Goal: Task Accomplishment & Management: Manage account settings

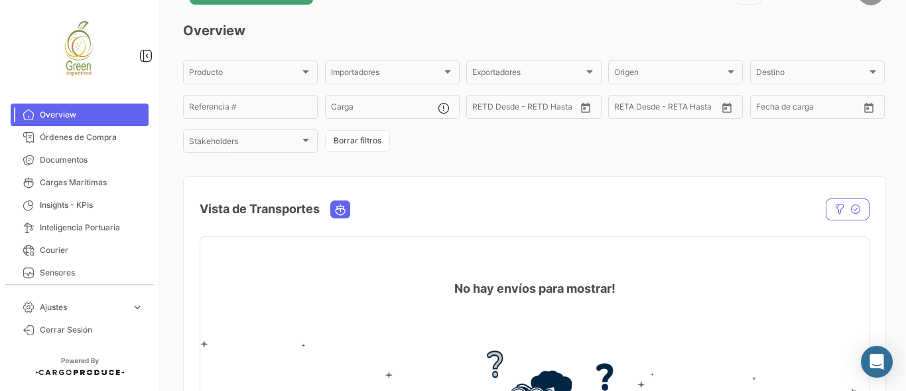
scroll to position [176, 0]
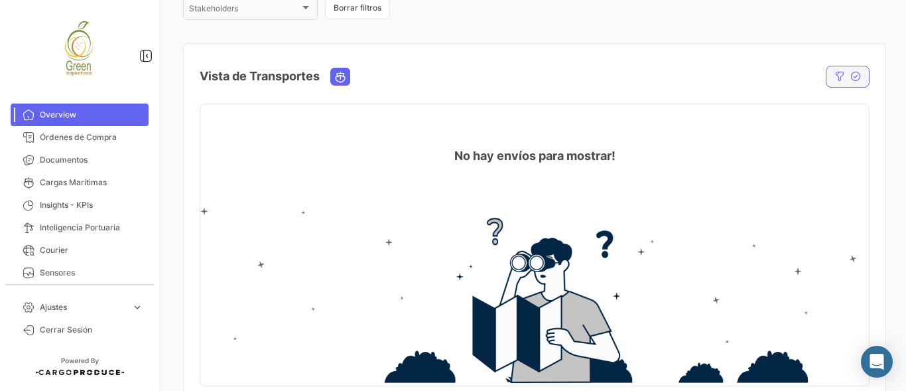
click at [850, 74] on icon "button" at bounding box center [855, 76] width 11 height 11
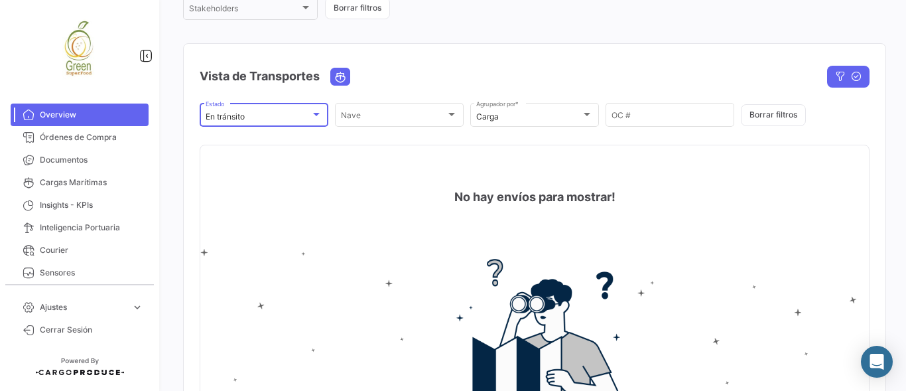
click at [306, 121] on div "En tránsito" at bounding box center [258, 116] width 105 height 9
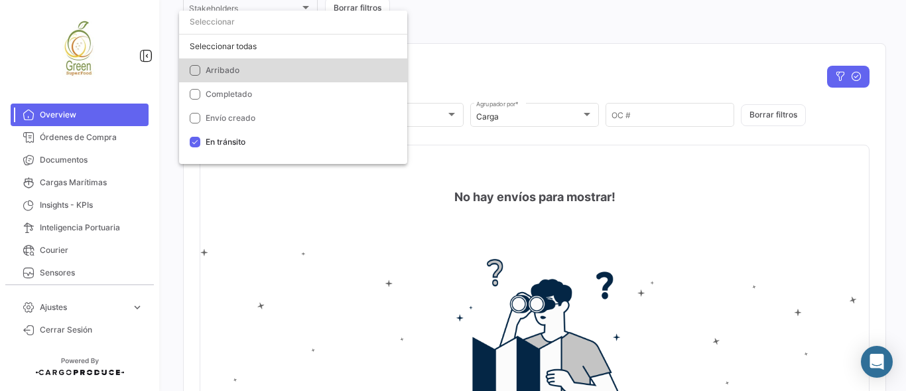
click at [198, 70] on mat-pseudo-checkbox at bounding box center [195, 70] width 11 height 11
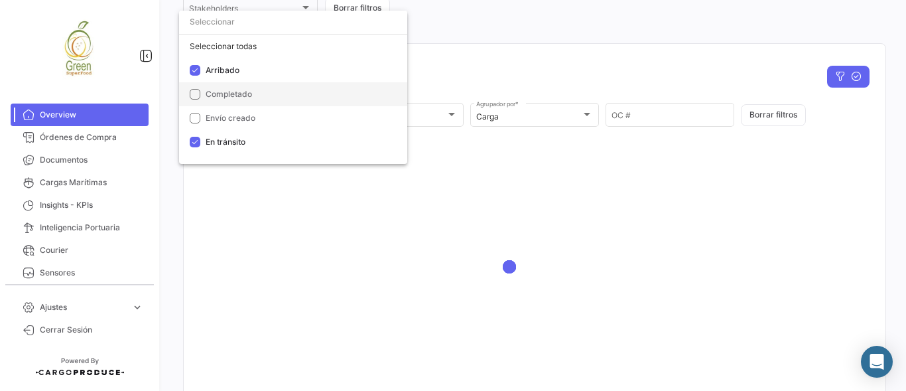
click at [200, 95] on mat-pseudo-checkbox at bounding box center [195, 94] width 11 height 11
click at [535, 16] on div at bounding box center [453, 195] width 906 height 391
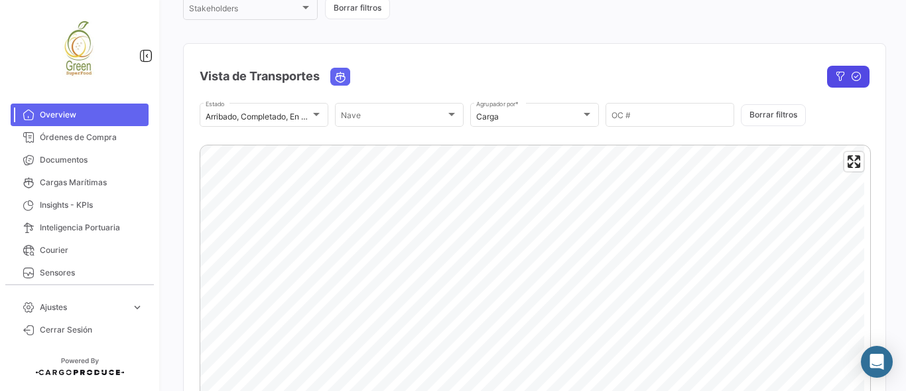
click at [836, 78] on icon "button" at bounding box center [840, 76] width 11 height 11
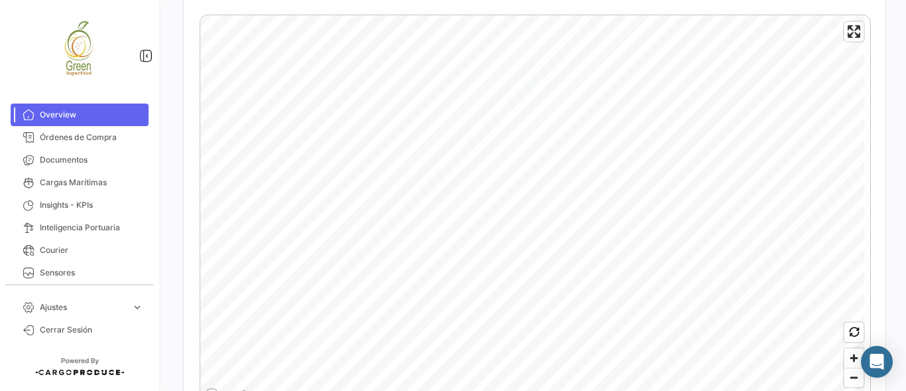
scroll to position [309, 0]
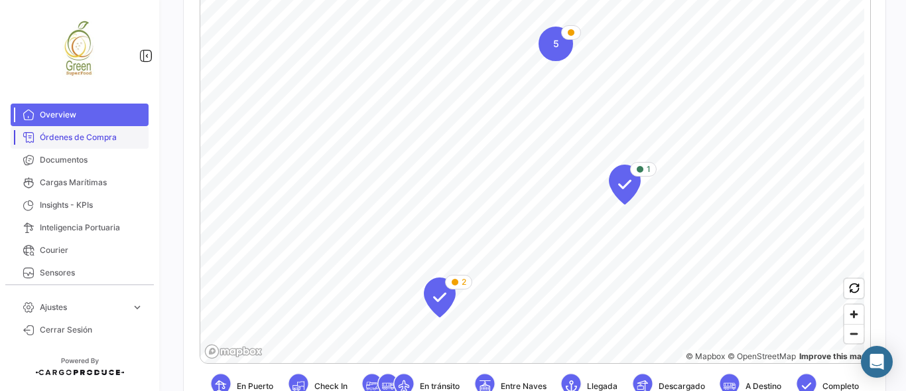
click at [73, 134] on span "Órdenes de Compra" at bounding box center [91, 137] width 103 height 12
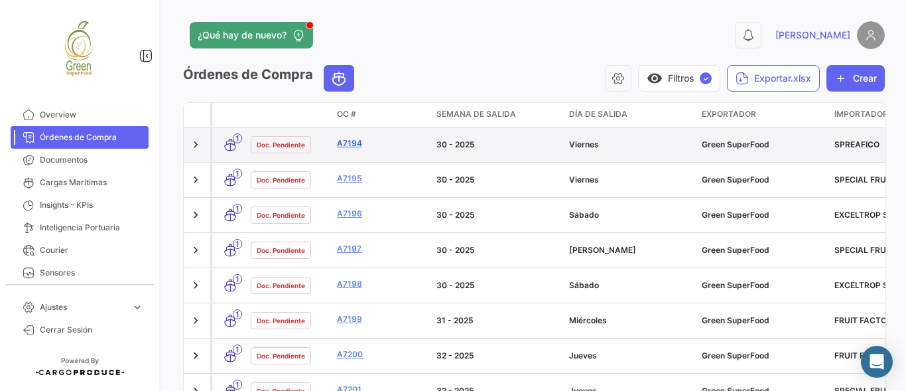
click at [348, 140] on link "A7194" at bounding box center [381, 143] width 89 height 12
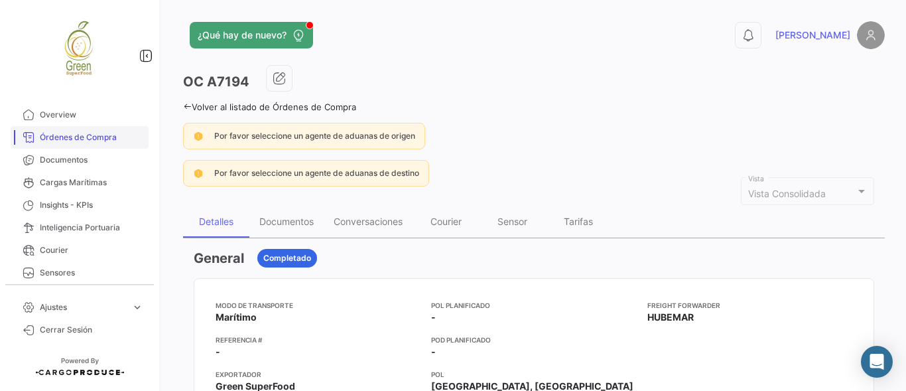
click at [60, 133] on span "Órdenes de Compra" at bounding box center [91, 137] width 103 height 12
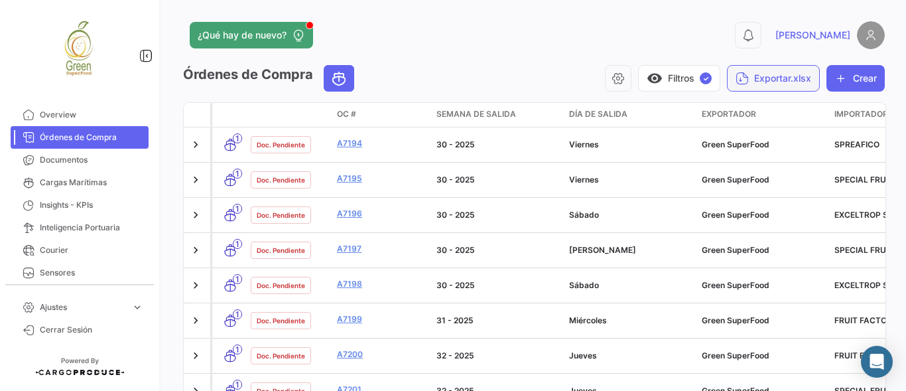
click at [766, 82] on button "Exportar.xlsx" at bounding box center [773, 78] width 93 height 27
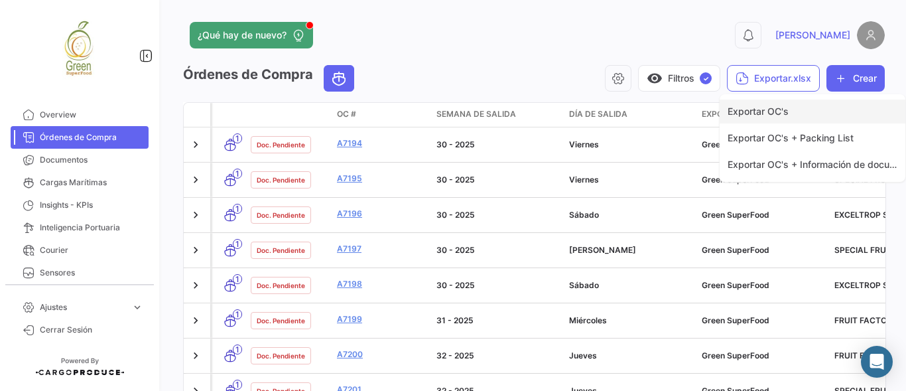
click at [758, 111] on span "Exportar OC's" at bounding box center [758, 110] width 61 height 11
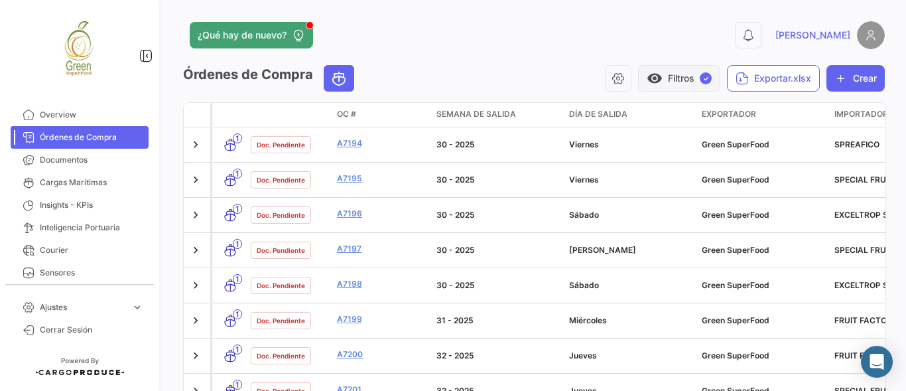
click at [677, 80] on button "visibility Filtros ✓" at bounding box center [679, 78] width 82 height 27
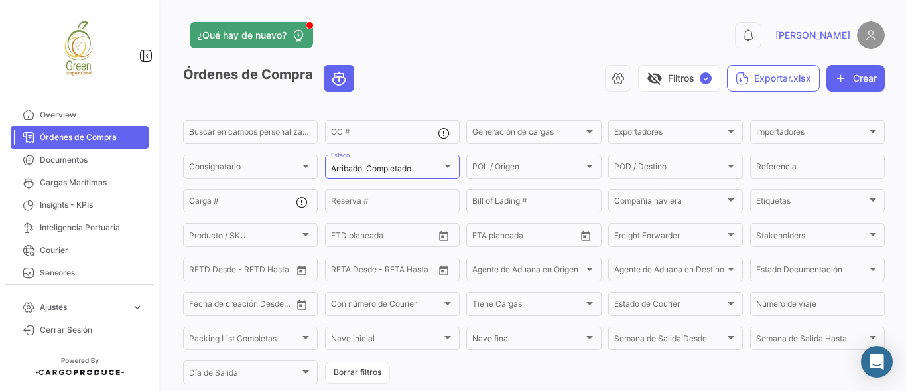
click at [533, 66] on div "visibility_off Filtros ✓ Exportar.xlsx Crear" at bounding box center [625, 78] width 520 height 27
click at [791, 213] on div "Etiquetas Etiquetas" at bounding box center [817, 200] width 123 height 26
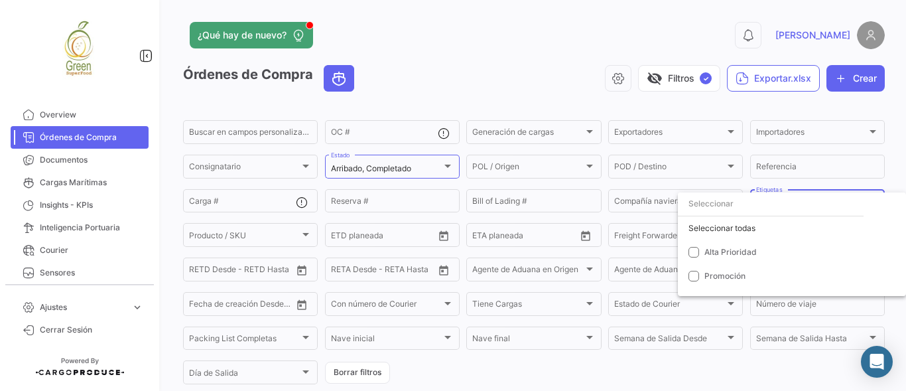
click at [586, 72] on div at bounding box center [453, 195] width 906 height 391
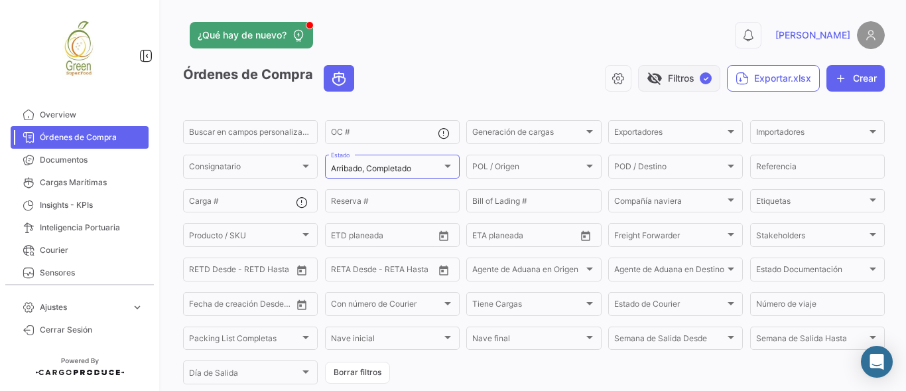
click at [673, 82] on button "visibility_off Filtros ✓" at bounding box center [679, 78] width 82 height 27
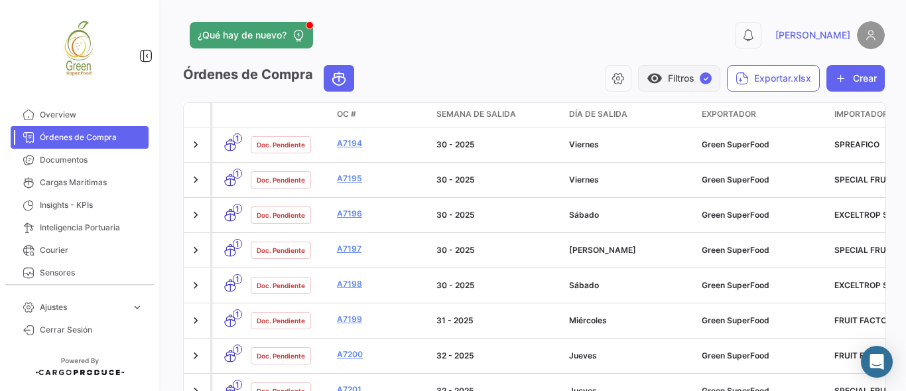
click at [680, 78] on button "visibility Filtros ✓" at bounding box center [679, 78] width 82 height 27
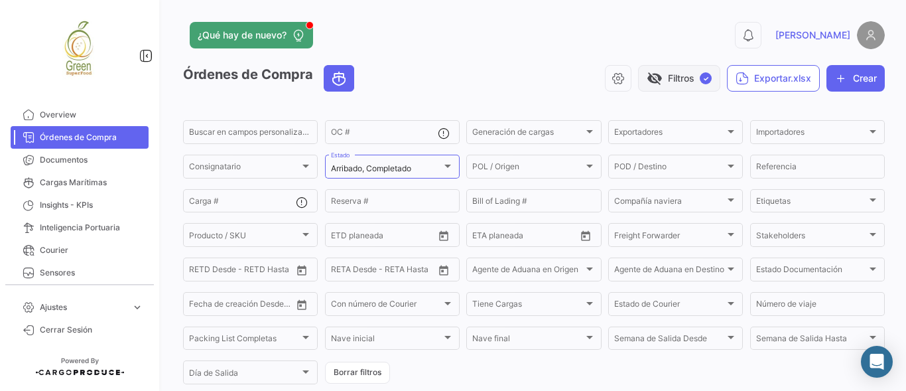
click at [683, 86] on button "visibility_off Filtros ✓" at bounding box center [679, 78] width 82 height 27
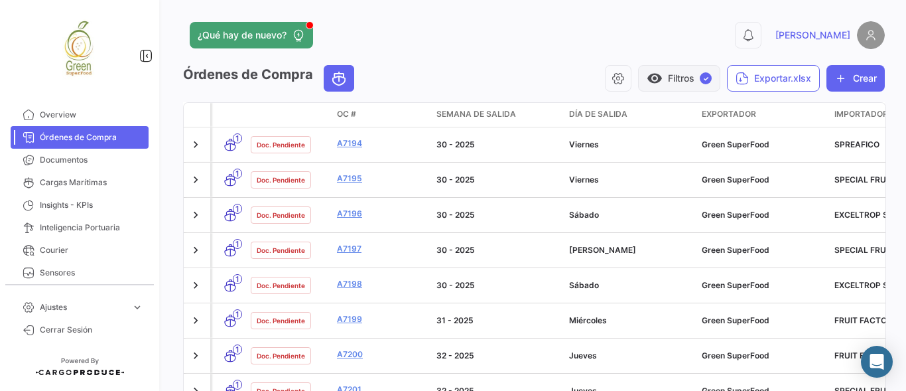
click at [683, 86] on button "visibility Filtros ✓" at bounding box center [679, 78] width 82 height 27
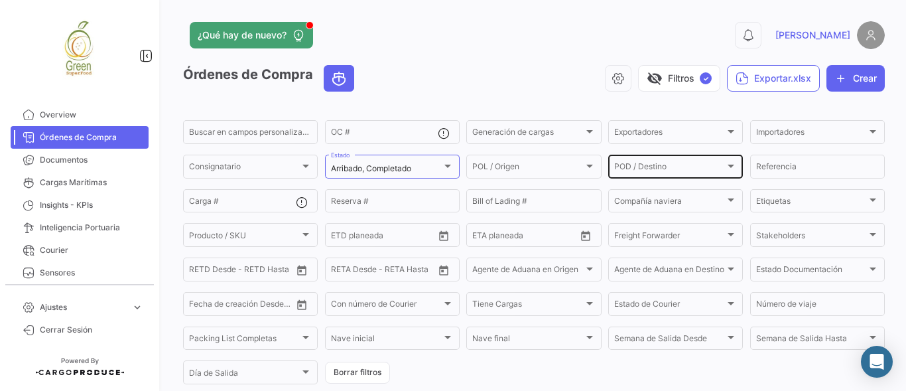
scroll to position [44, 0]
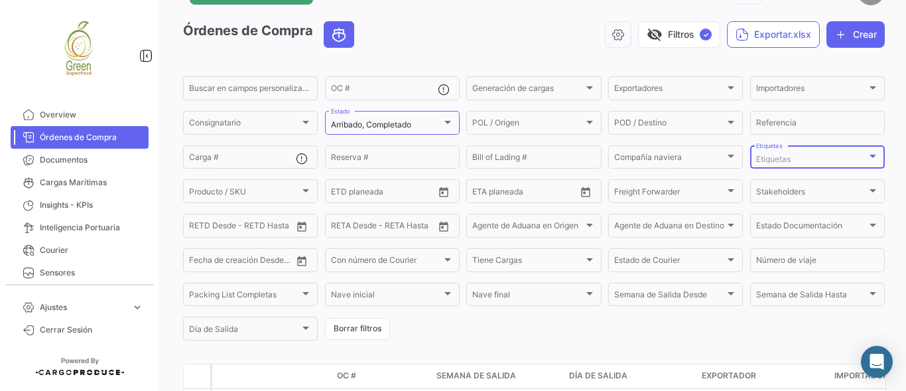
click at [770, 156] on span "Etiquetas" at bounding box center [773, 159] width 34 height 10
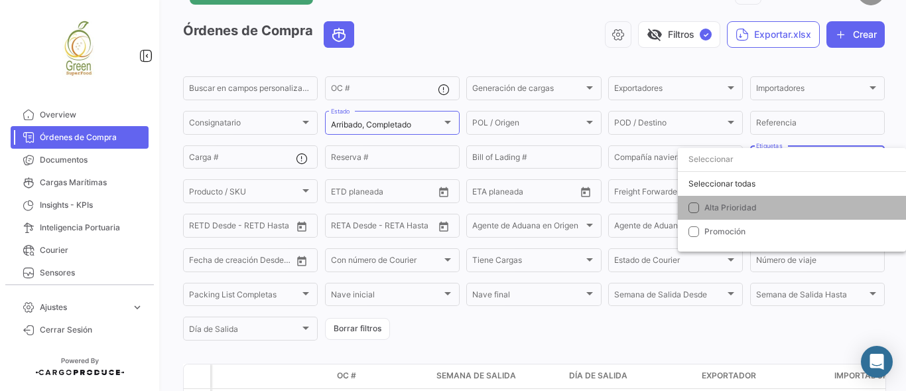
click at [694, 209] on mat-pseudo-checkbox at bounding box center [694, 207] width 11 height 11
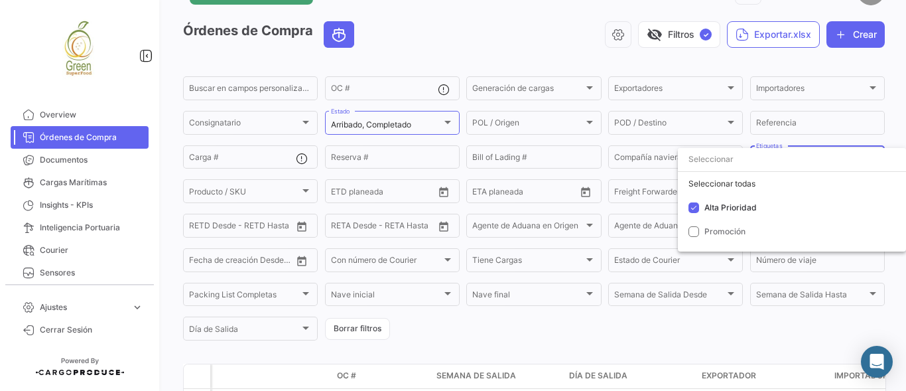
click at [673, 30] on div at bounding box center [453, 195] width 906 height 391
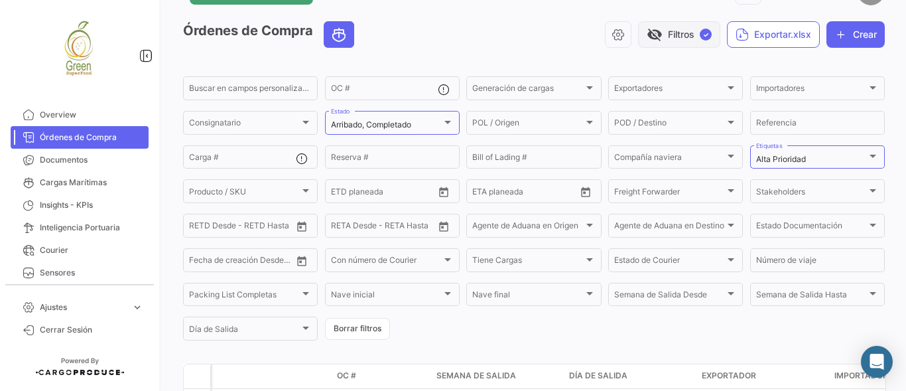
click at [673, 31] on button "visibility_off Filtros ✓" at bounding box center [679, 34] width 82 height 27
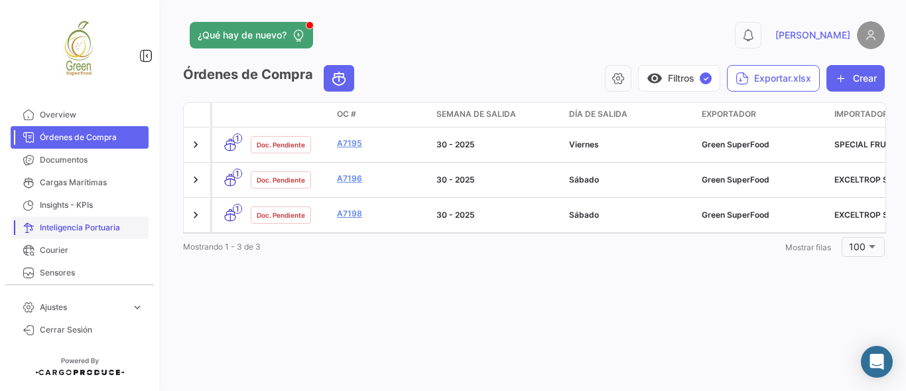
scroll to position [72, 0]
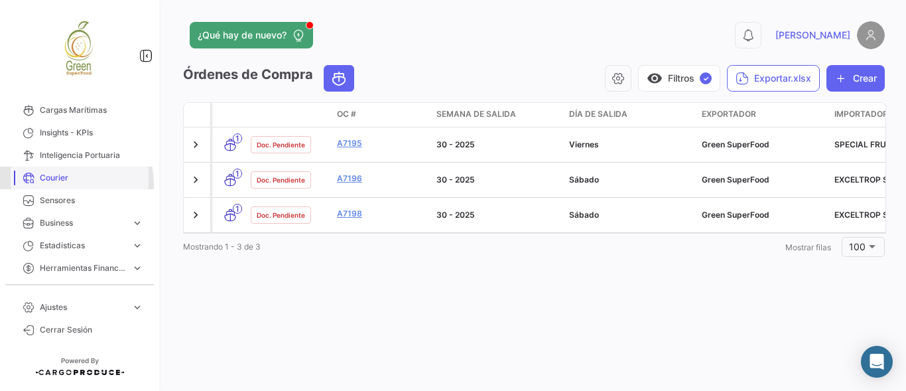
click at [60, 184] on link "Courier" at bounding box center [80, 178] width 138 height 23
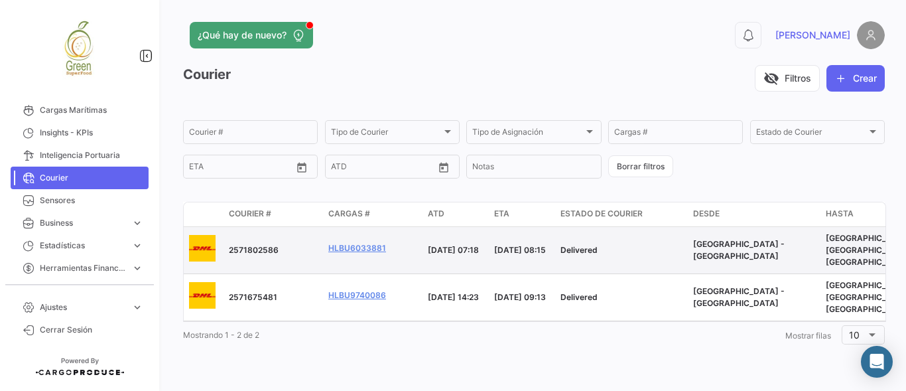
click at [232, 247] on span "2571802586" at bounding box center [254, 250] width 50 height 10
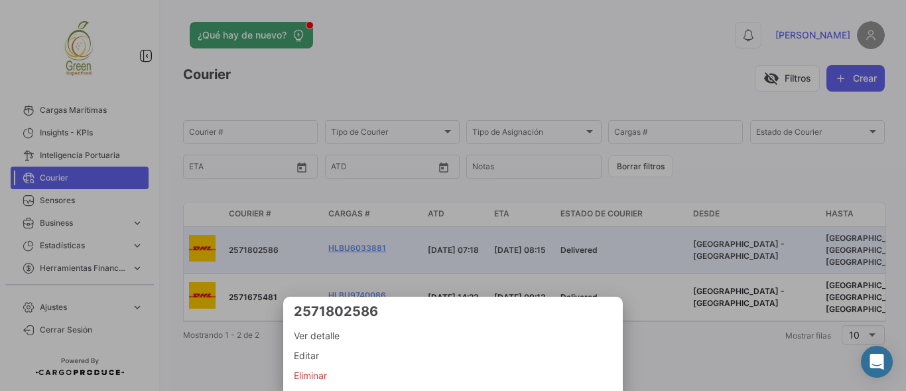
click at [314, 336] on span "Ver detalle" at bounding box center [453, 336] width 318 height 16
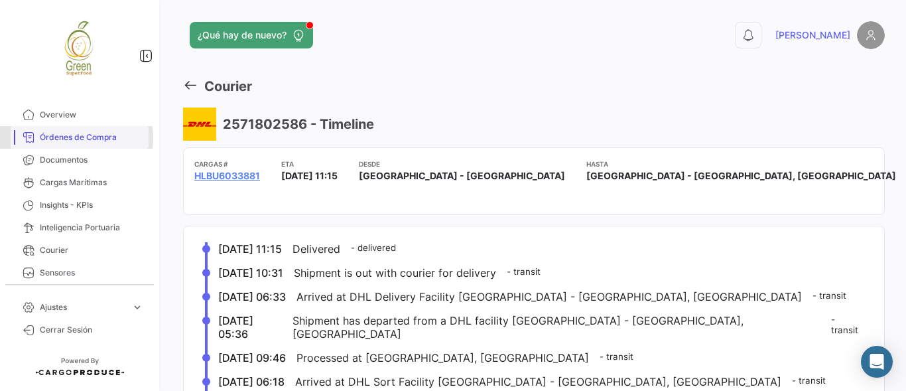
click at [64, 138] on span "Órdenes de Compra" at bounding box center [91, 137] width 103 height 12
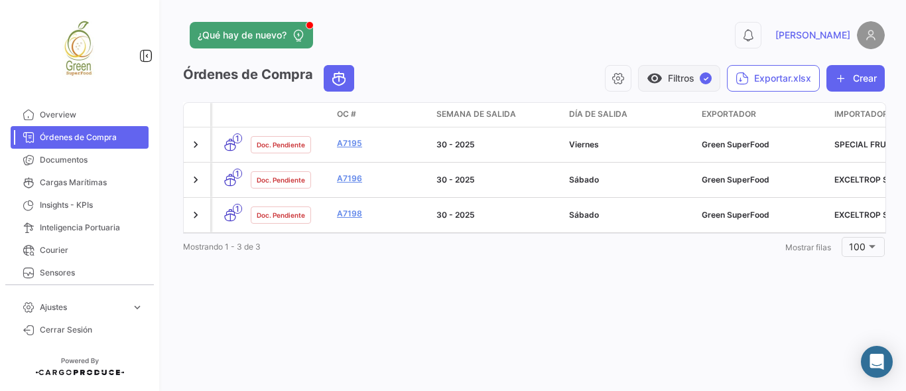
click at [671, 80] on button "visibility Filtros ✓" at bounding box center [679, 78] width 82 height 27
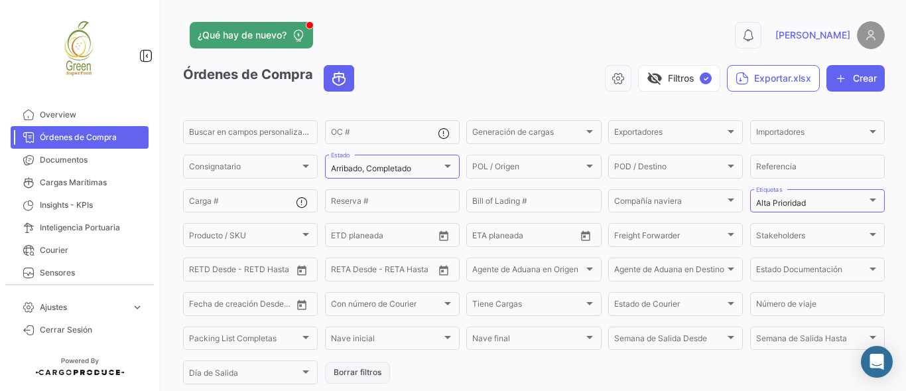
scroll to position [44, 0]
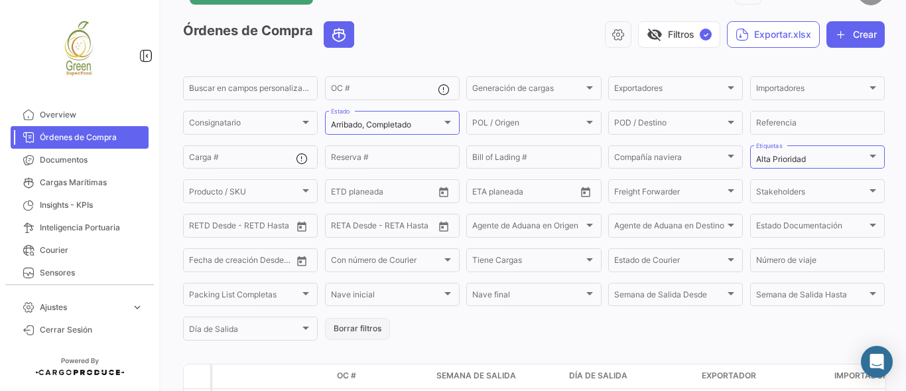
click at [357, 331] on button "Borrar filtros" at bounding box center [357, 329] width 65 height 22
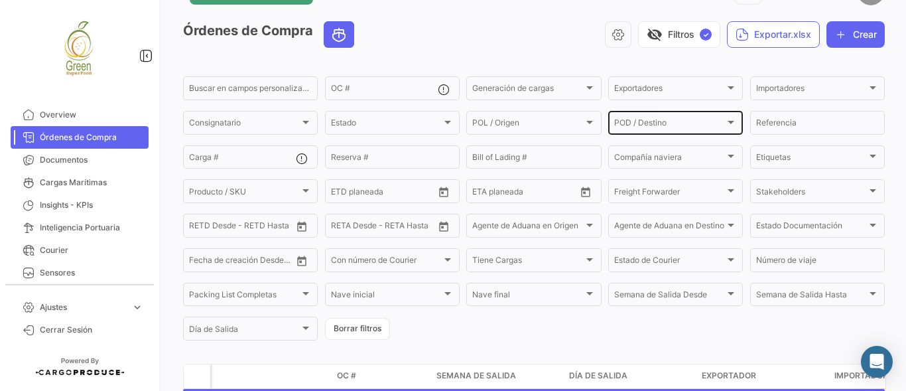
scroll to position [0, 0]
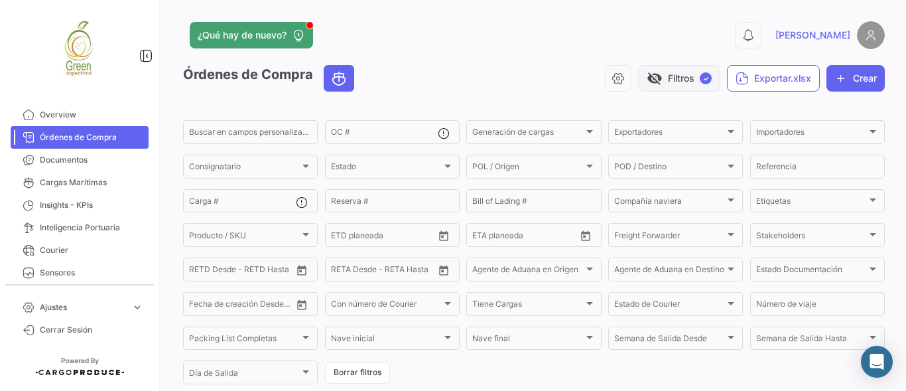
click at [675, 77] on button "visibility_off Filtros ✓" at bounding box center [679, 78] width 82 height 27
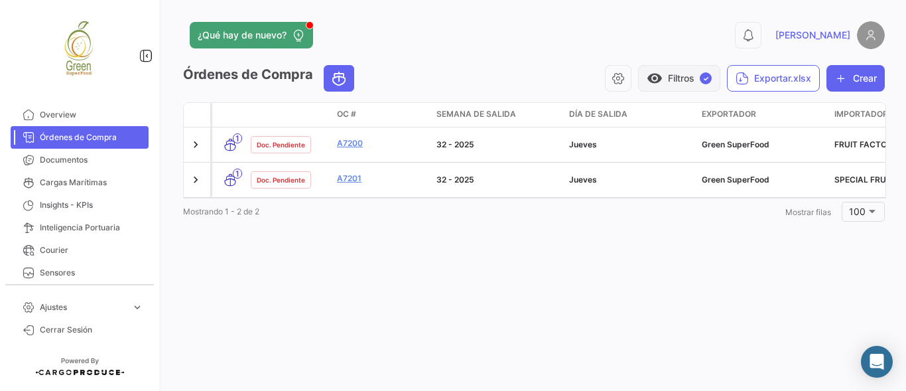
click at [675, 77] on button "visibility Filtros ✓" at bounding box center [679, 78] width 82 height 27
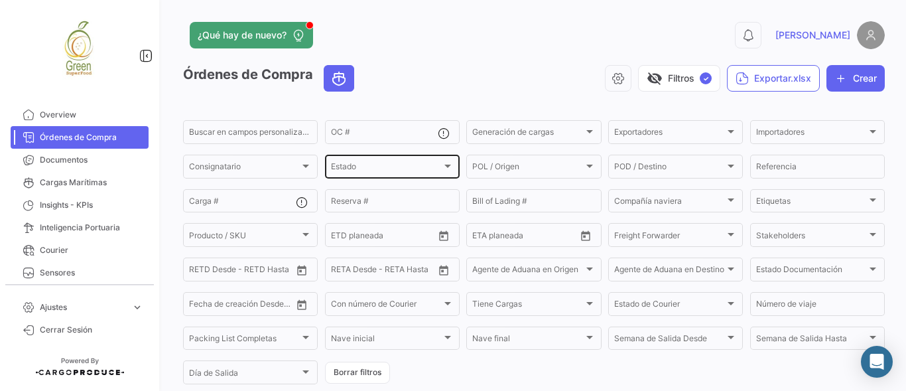
click at [373, 168] on div "Estado" at bounding box center [386, 168] width 111 height 9
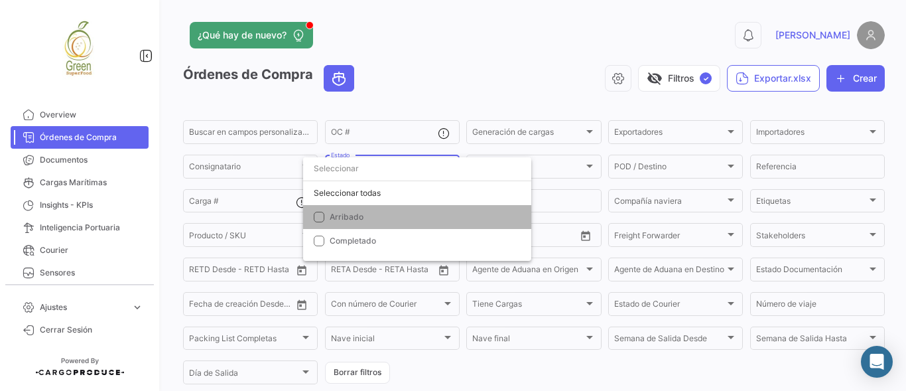
click at [329, 219] on mat-option "Arribado" at bounding box center [417, 217] width 228 height 24
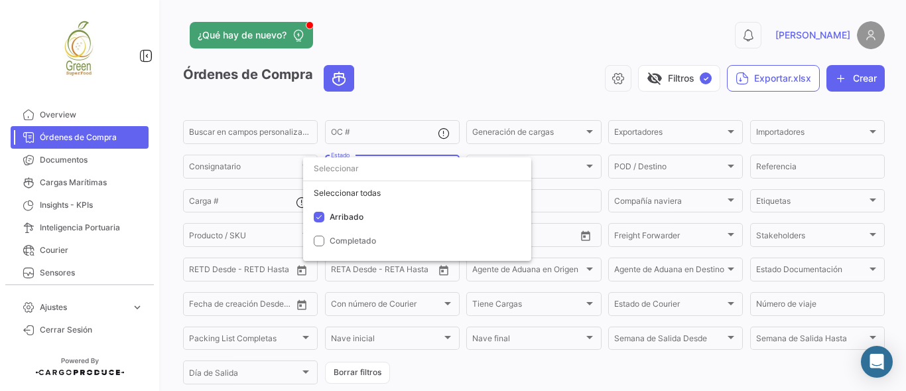
click at [470, 66] on div at bounding box center [453, 195] width 906 height 391
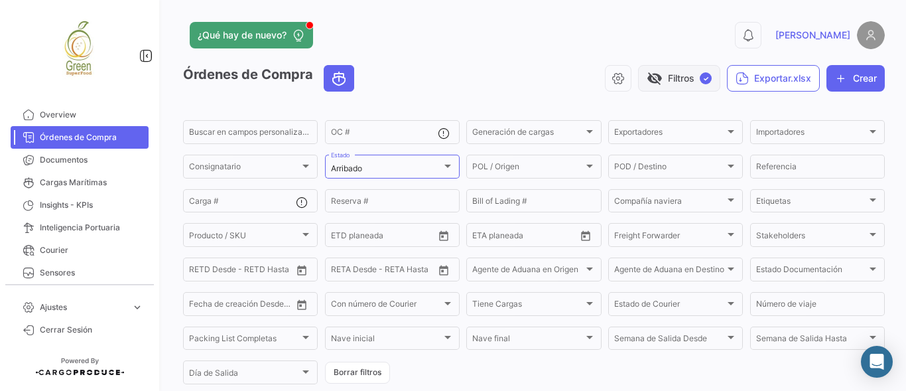
click at [672, 76] on button "visibility_off Filtros ✓" at bounding box center [679, 78] width 82 height 27
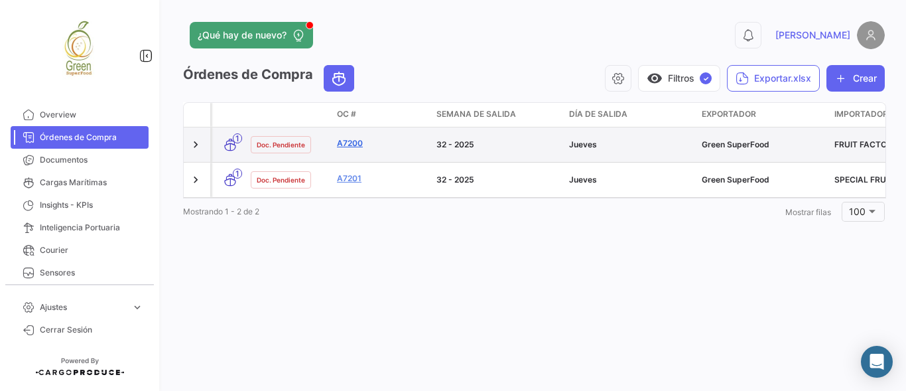
click at [352, 138] on link "A7200" at bounding box center [381, 143] width 89 height 12
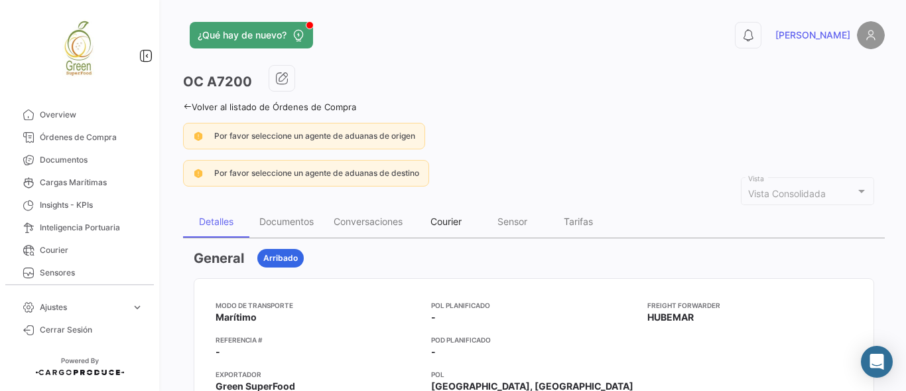
click at [454, 216] on div "Courier" at bounding box center [446, 221] width 31 height 11
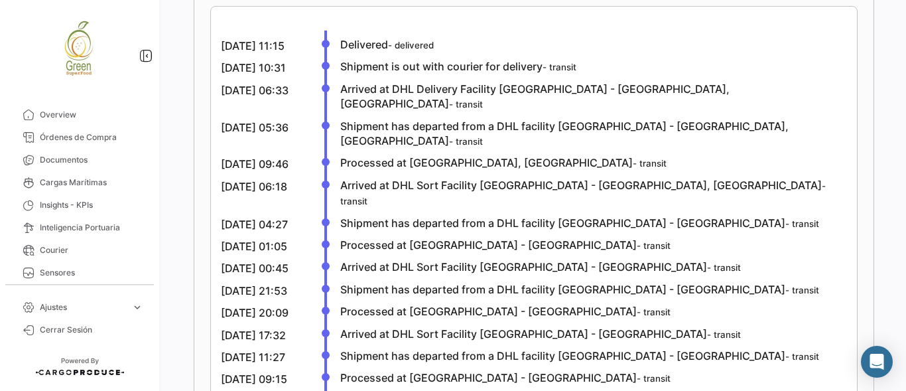
scroll to position [133, 0]
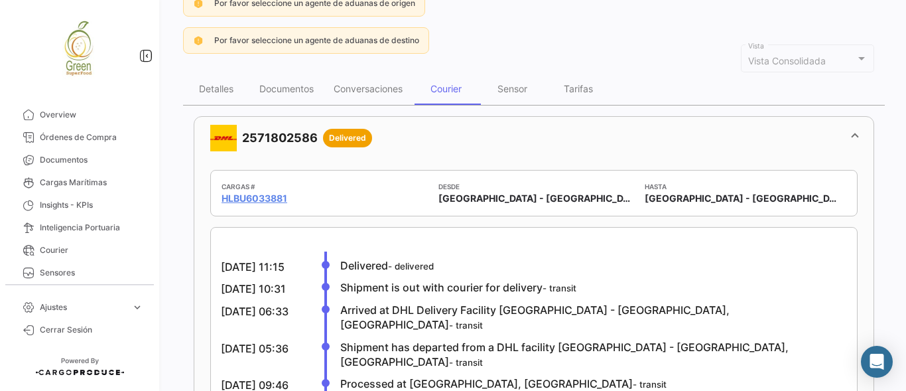
click at [58, 127] on link "Órdenes de Compra" at bounding box center [80, 137] width 138 height 23
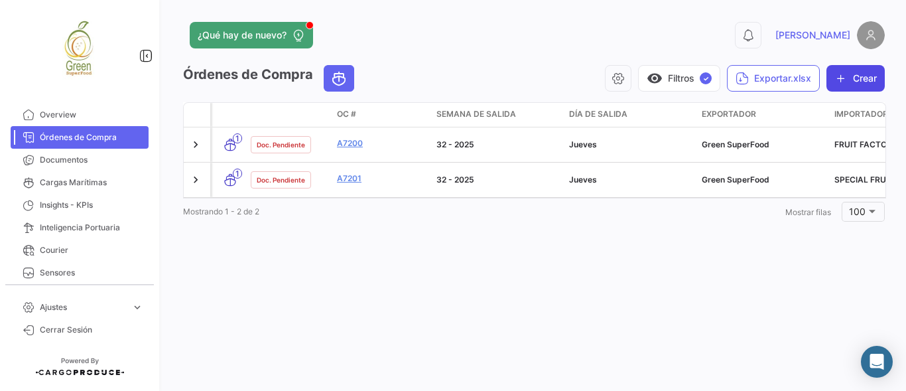
click at [852, 77] on button "Crear" at bounding box center [856, 78] width 58 height 27
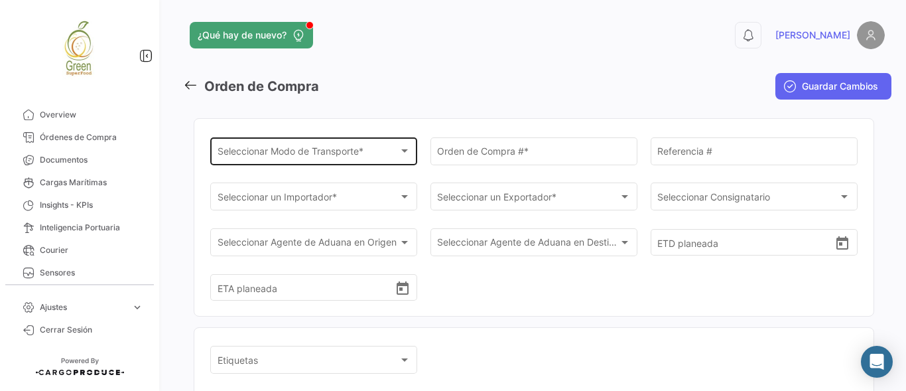
click at [366, 149] on span "Seleccionar Modo de Transporte *" at bounding box center [308, 153] width 181 height 11
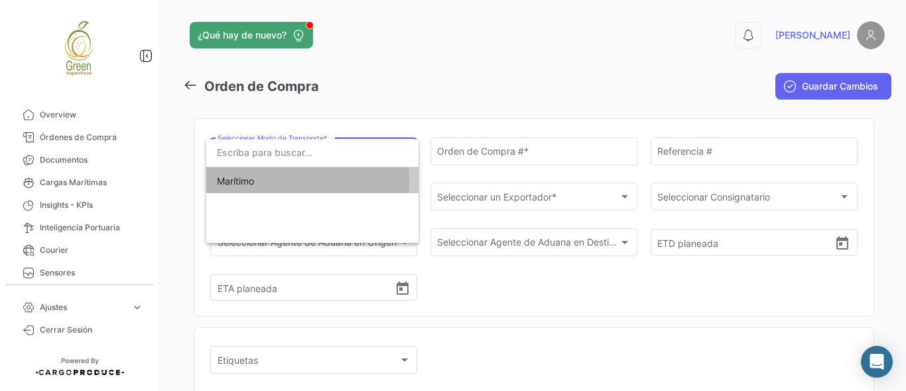
click at [224, 180] on span "Marítimo" at bounding box center [235, 180] width 37 height 11
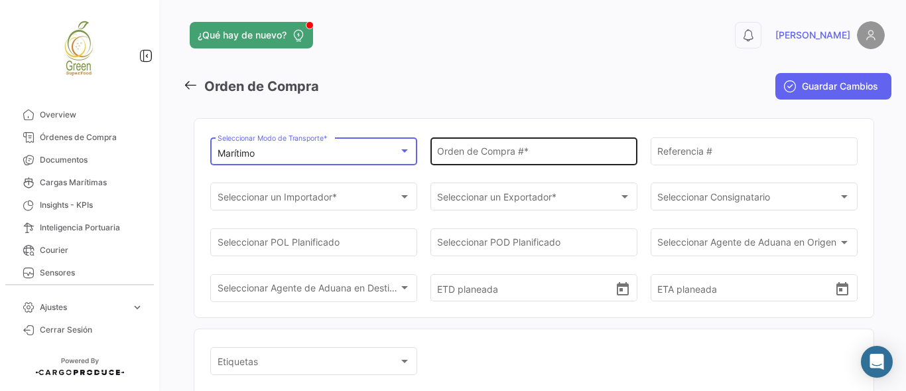
click at [493, 156] on input "Orden de Compra # *" at bounding box center [533, 153] width 193 height 11
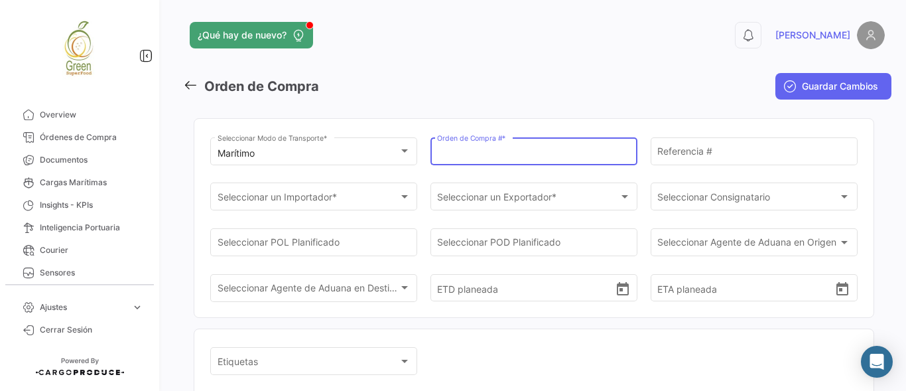
click at [511, 147] on div "Orden de Compra # *" at bounding box center [533, 150] width 193 height 31
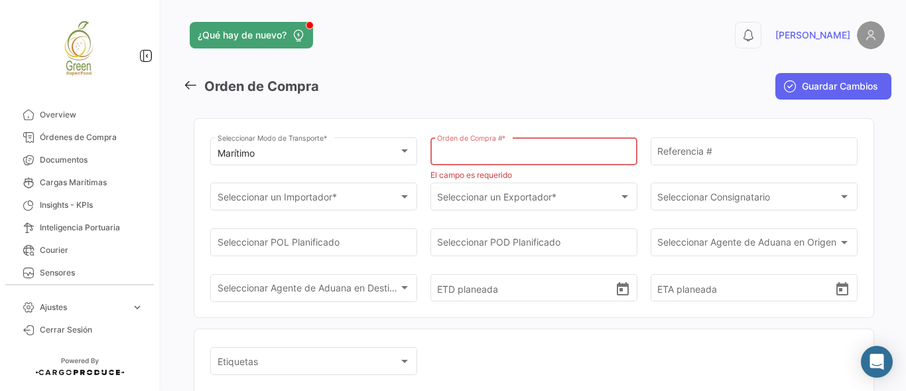
click at [519, 157] on input "Orden de Compra # *" at bounding box center [533, 154] width 193 height 11
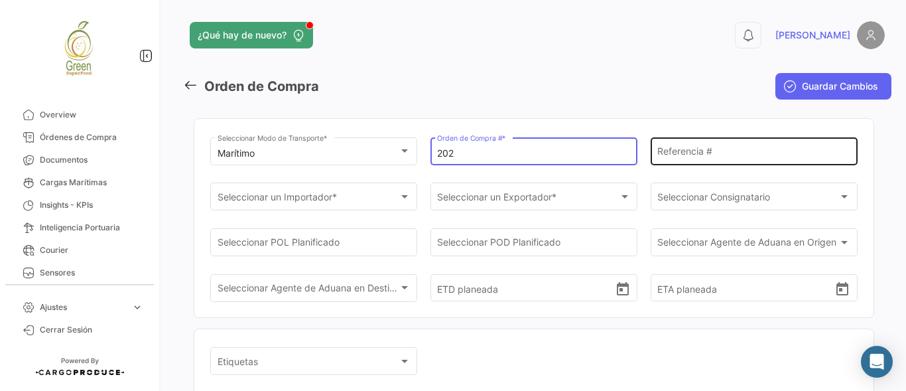
type input "202"
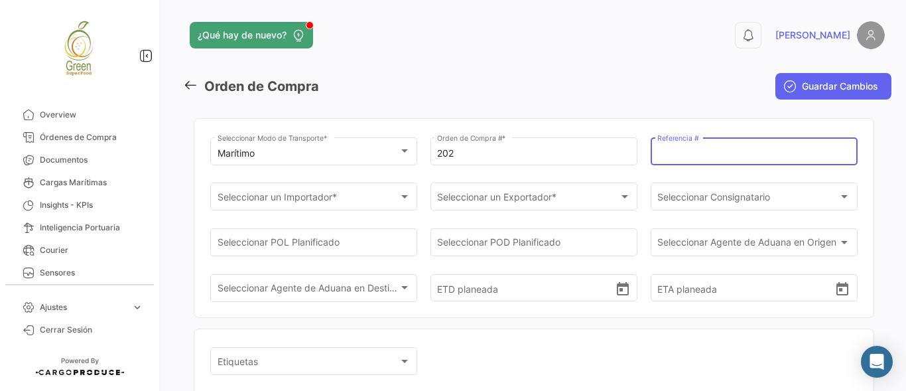
click at [715, 157] on input "Referencia #" at bounding box center [753, 153] width 193 height 11
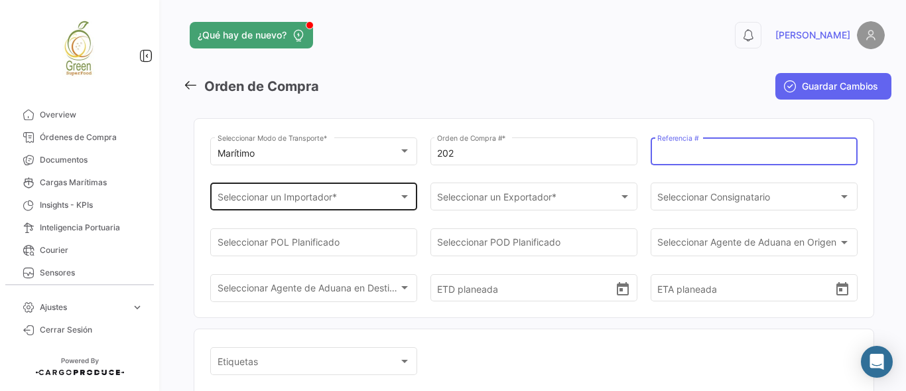
click at [377, 192] on div "Seleccionar un Importador * Seleccionar un Importador *" at bounding box center [314, 195] width 193 height 31
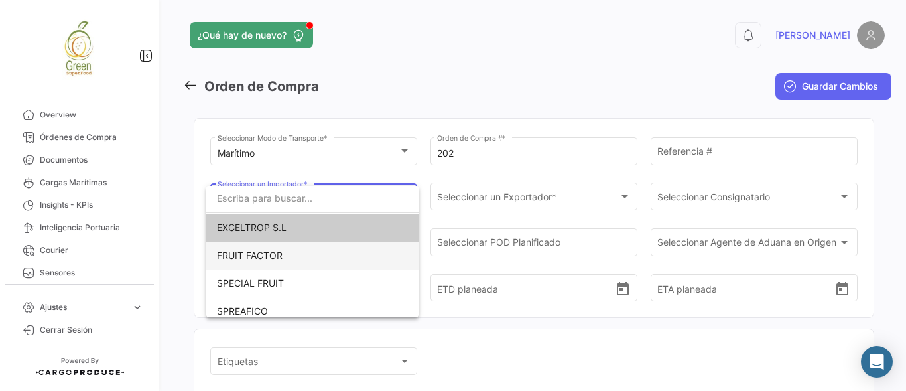
scroll to position [8, 0]
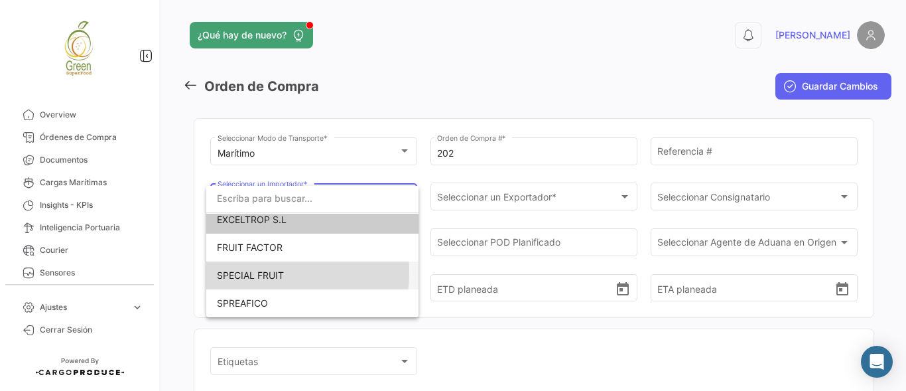
click at [249, 271] on span "SPECIAL FRUIT" at bounding box center [250, 274] width 67 height 11
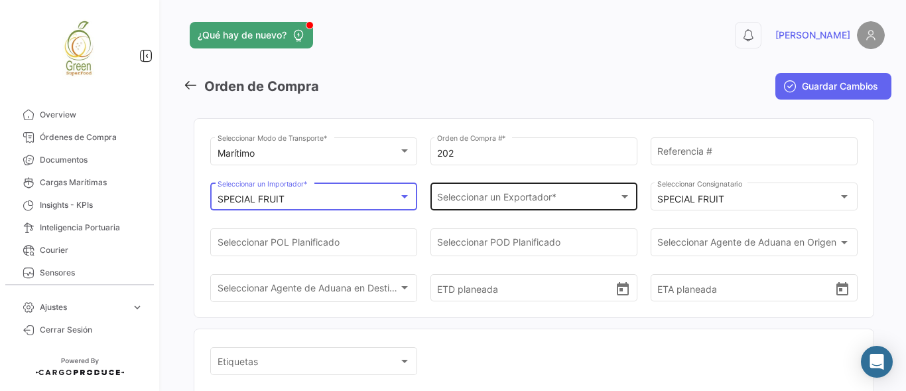
click at [549, 199] on span "Seleccionar un Exportador *" at bounding box center [527, 199] width 181 height 11
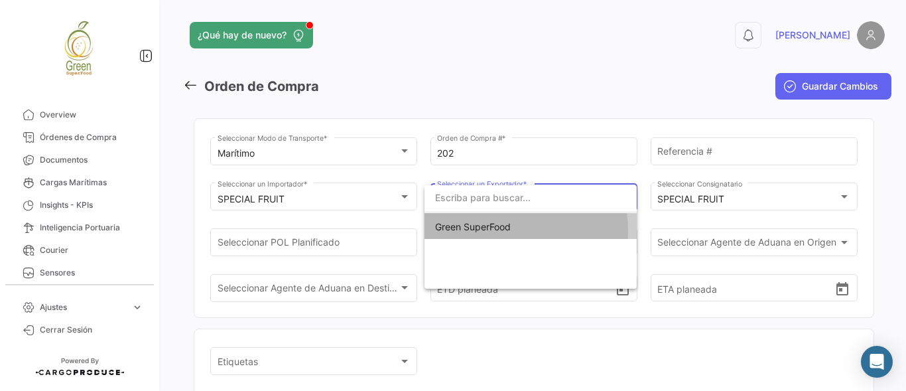
click at [496, 230] on span "Green SuperFood" at bounding box center [473, 226] width 76 height 11
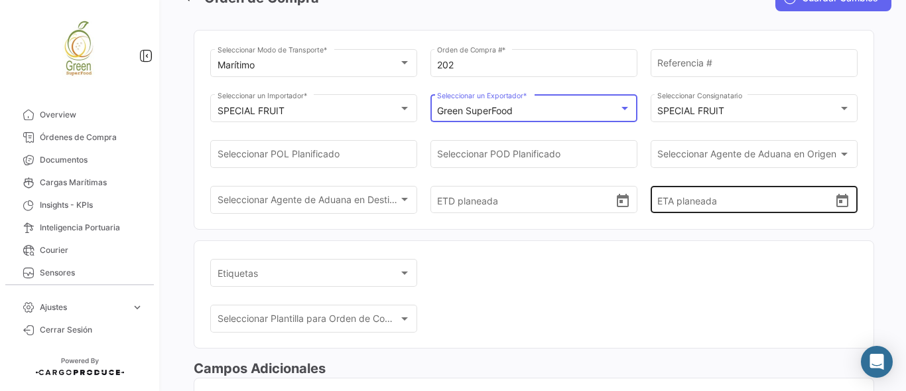
scroll to position [265, 0]
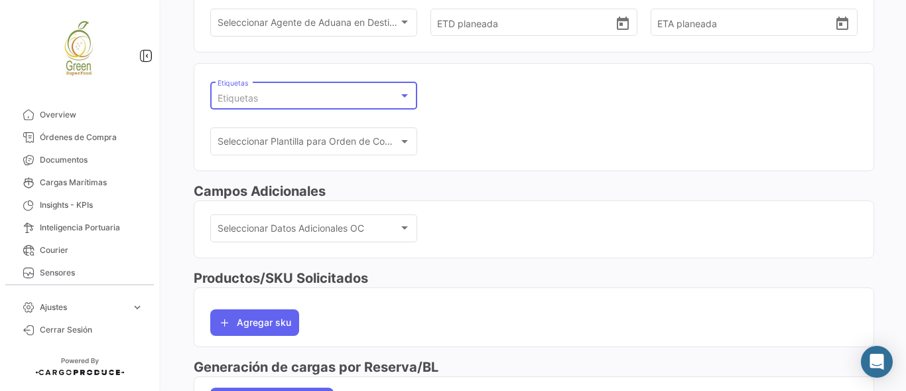
click at [395, 97] on div "Etiquetas" at bounding box center [308, 98] width 181 height 11
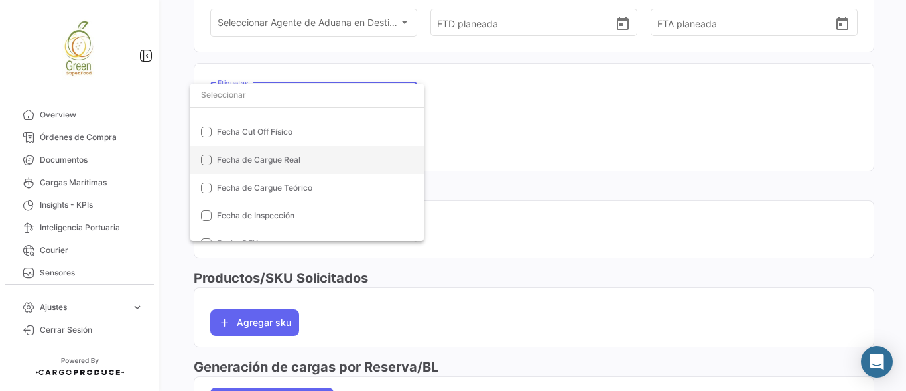
scroll to position [0, 0]
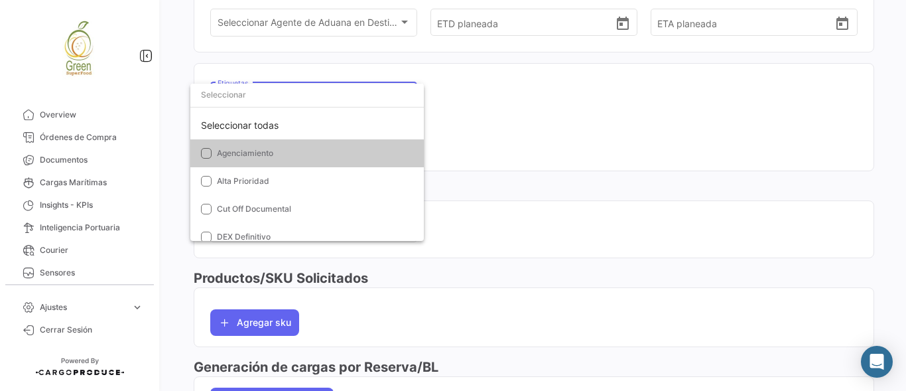
click at [524, 95] on div at bounding box center [453, 195] width 906 height 391
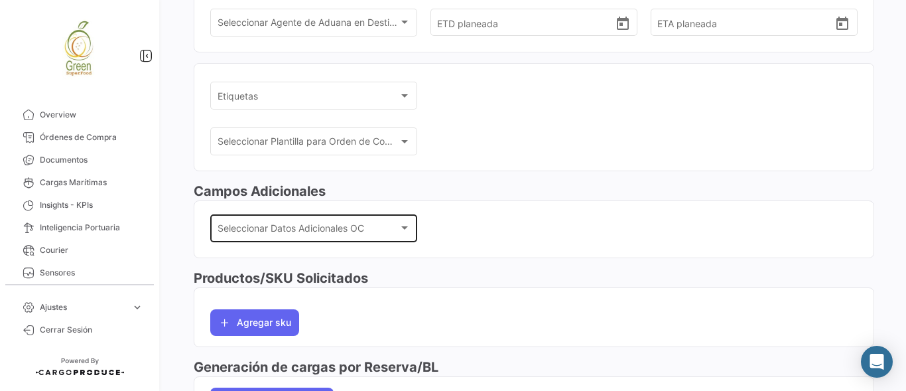
scroll to position [354, 0]
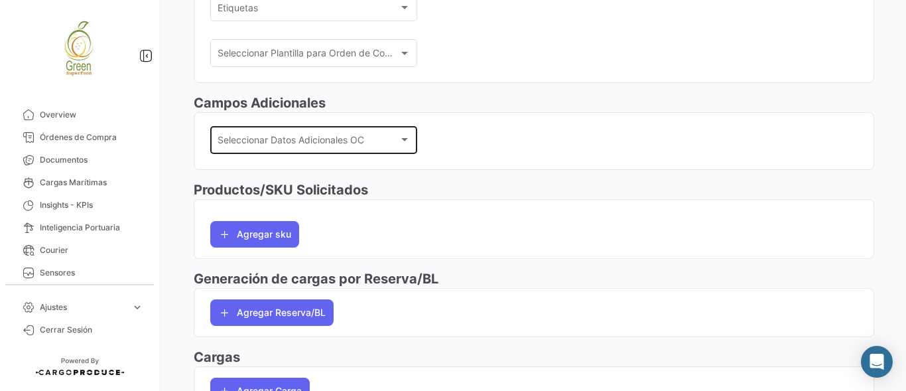
click at [395, 129] on div "Seleccionar Datos Adicionales OC Seleccionar Datos Adicionales OC" at bounding box center [314, 138] width 193 height 31
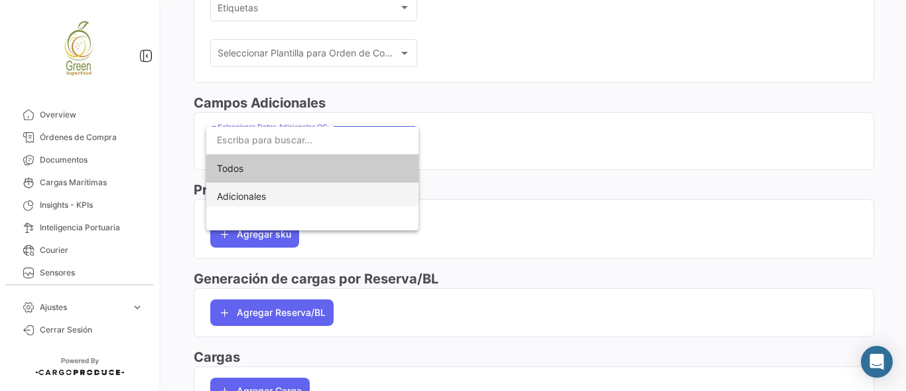
click at [239, 196] on span "Adicionales" at bounding box center [241, 195] width 49 height 11
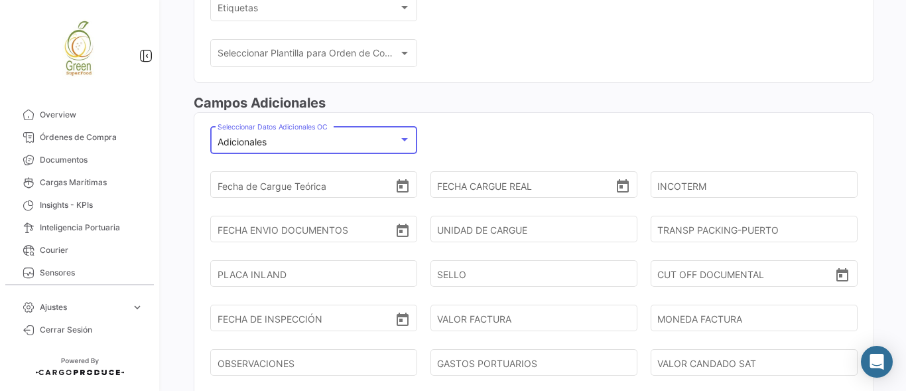
scroll to position [442, 0]
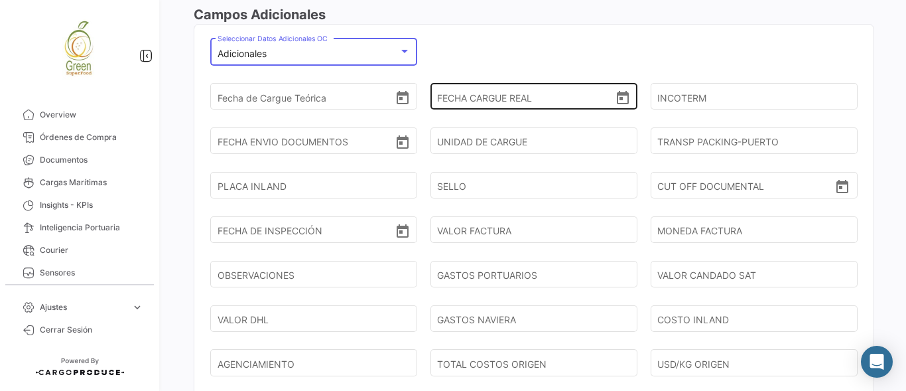
click at [618, 95] on icon "Open calendar" at bounding box center [623, 98] width 16 height 16
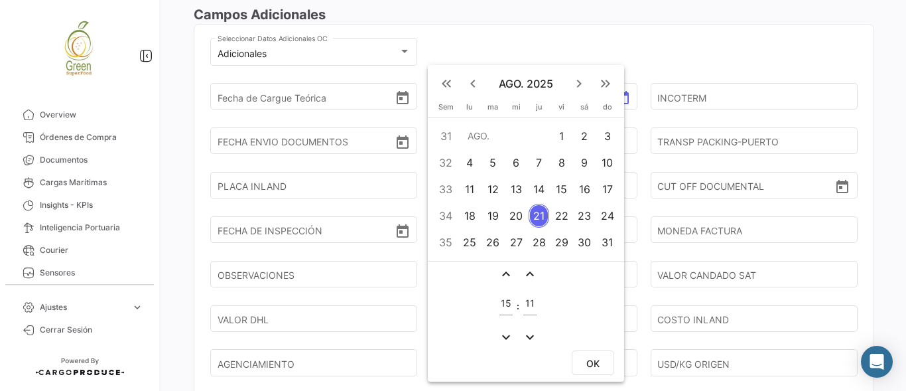
click at [688, 43] on div at bounding box center [453, 195] width 906 height 391
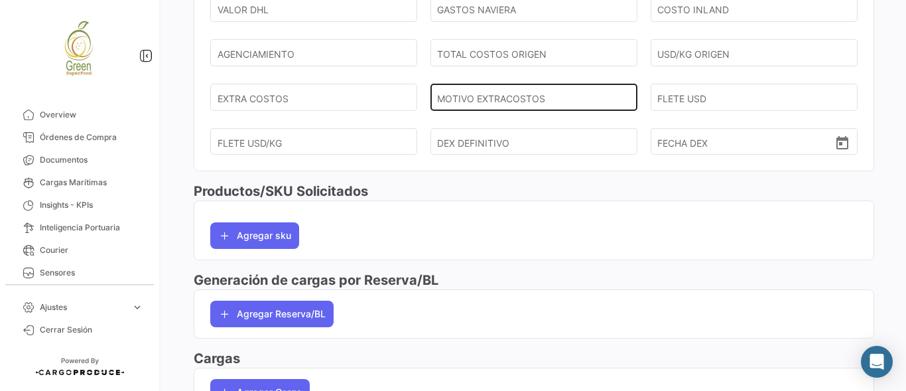
scroll to position [839, 0]
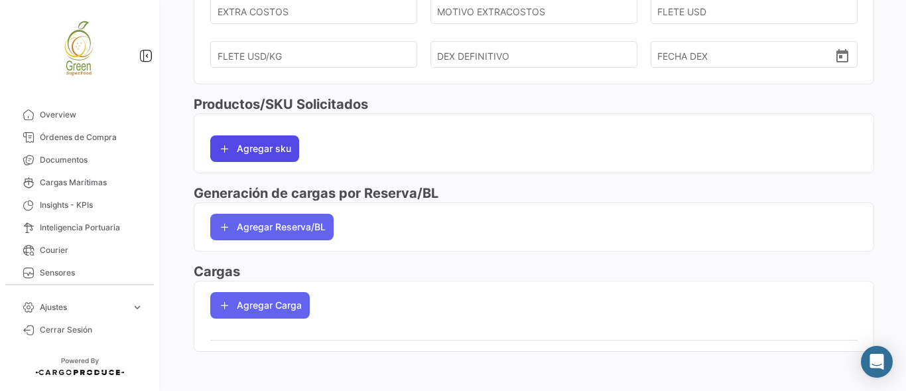
click at [257, 152] on button "Agregar sku" at bounding box center [254, 148] width 89 height 27
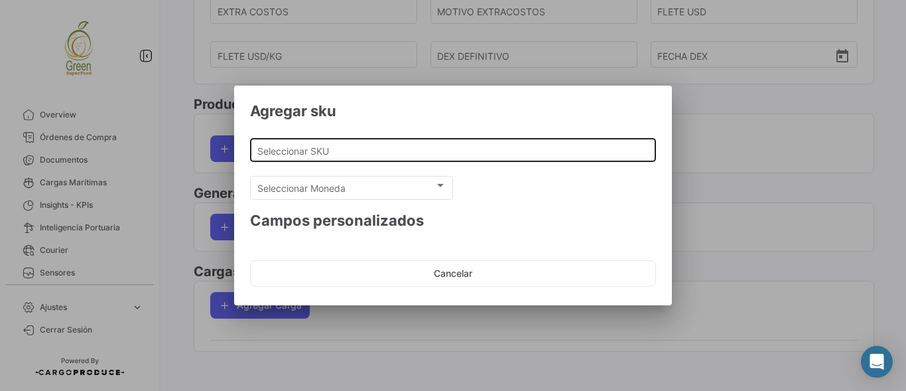
click at [334, 156] on input "Seleccionar SKU" at bounding box center [453, 150] width 392 height 11
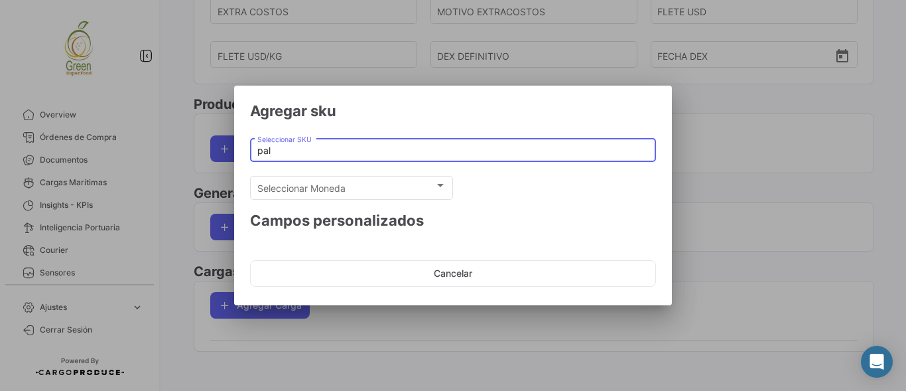
click at [275, 152] on input "pal" at bounding box center [453, 150] width 392 height 11
drag, startPoint x: 275, startPoint y: 152, endPoint x: 230, endPoint y: 134, distance: 47.9
click at [230, 134] on div "Agregar sku pal Seleccionar SKU Seleccionar Moneda Seleccionar Moneda [PERSON_N…" at bounding box center [453, 195] width 906 height 391
type input "palta"
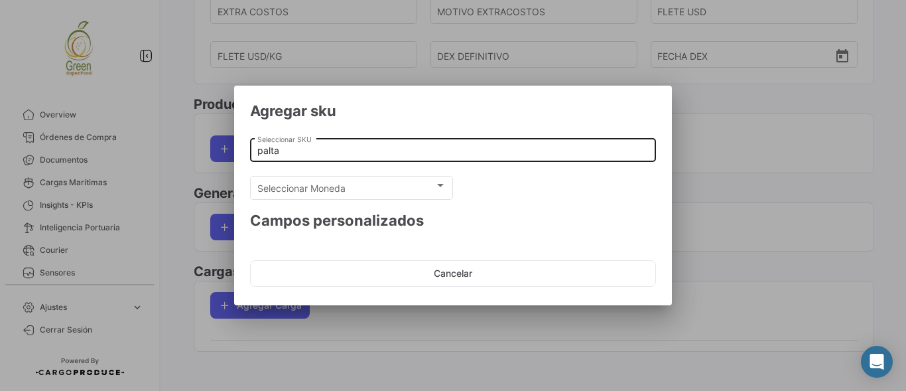
click at [296, 144] on div "palta Seleccionar SKU" at bounding box center [453, 149] width 392 height 26
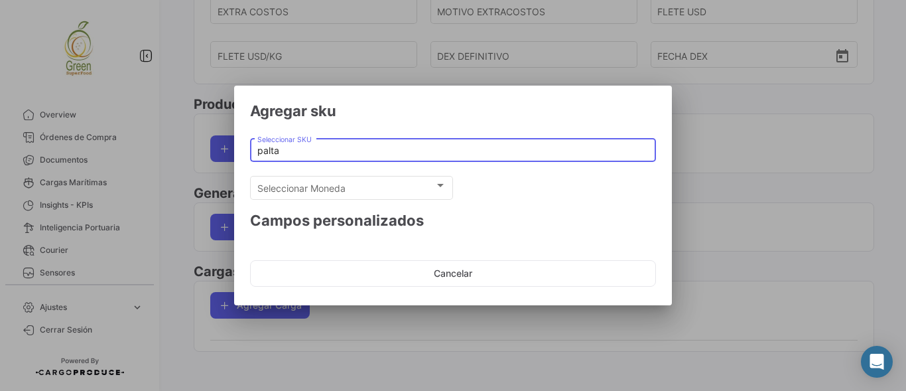
drag, startPoint x: 299, startPoint y: 151, endPoint x: 247, endPoint y: 156, distance: 52.6
click at [247, 156] on mat-dialog-content "palta Seleccionar SKU Seleccionar Moneda Seleccionar [PERSON_NAME] personalizad…" at bounding box center [453, 179] width 438 height 109
click at [737, 141] on div at bounding box center [453, 195] width 906 height 391
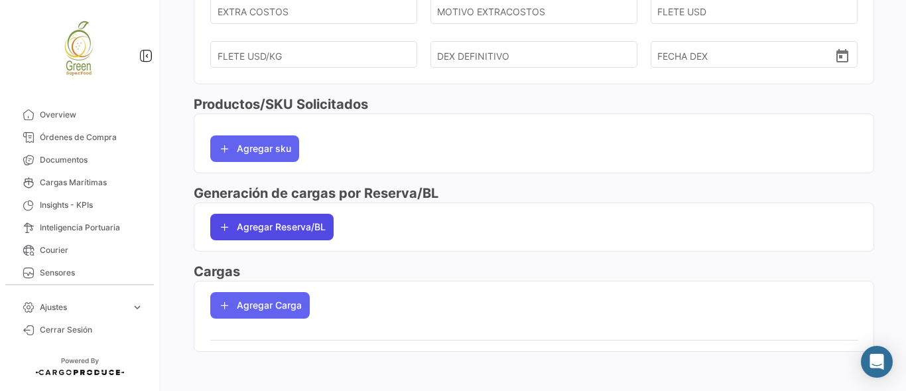
click at [268, 224] on button "Agregar Reserva/BL" at bounding box center [271, 227] width 123 height 27
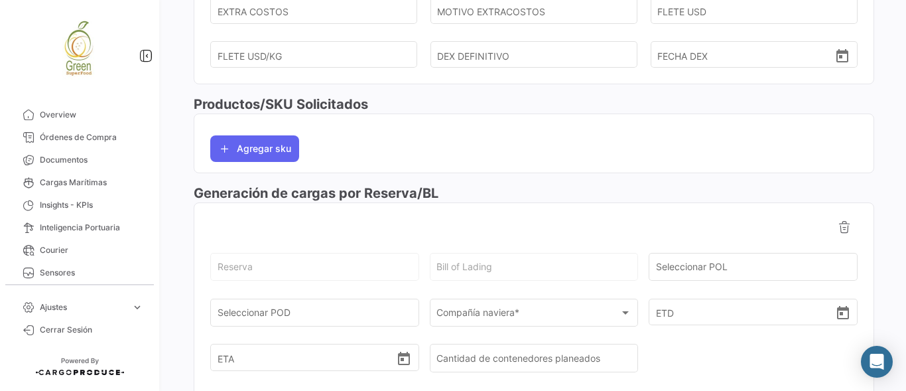
scroll to position [971, 0]
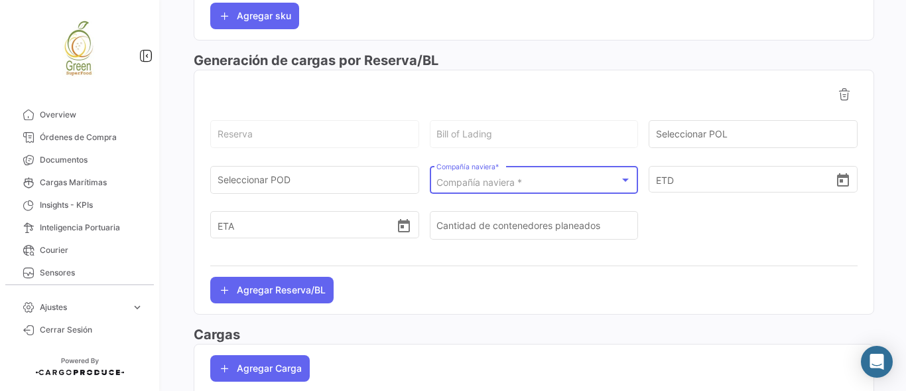
click at [612, 178] on div "Compañía naviera *" at bounding box center [527, 182] width 183 height 11
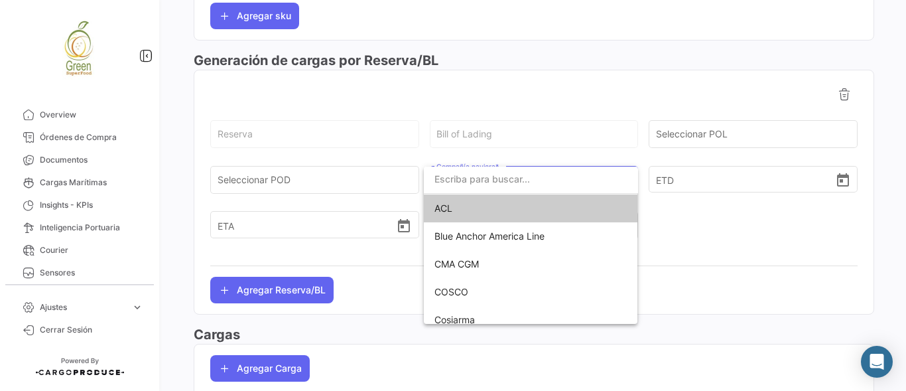
click at [499, 179] on input "dropdown search" at bounding box center [531, 179] width 214 height 28
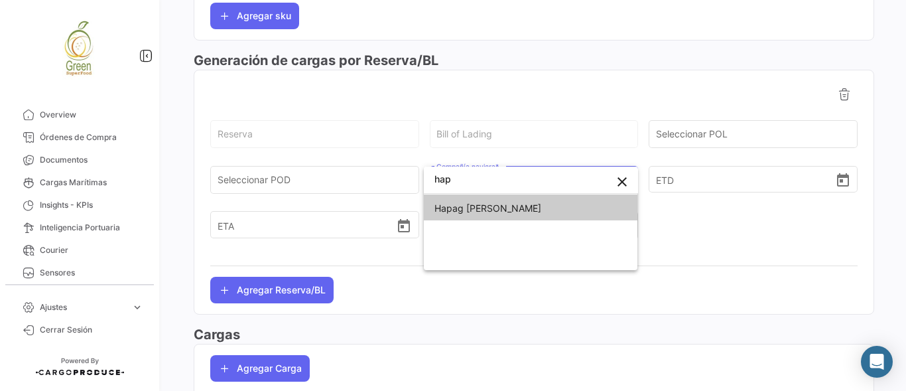
type input "hap"
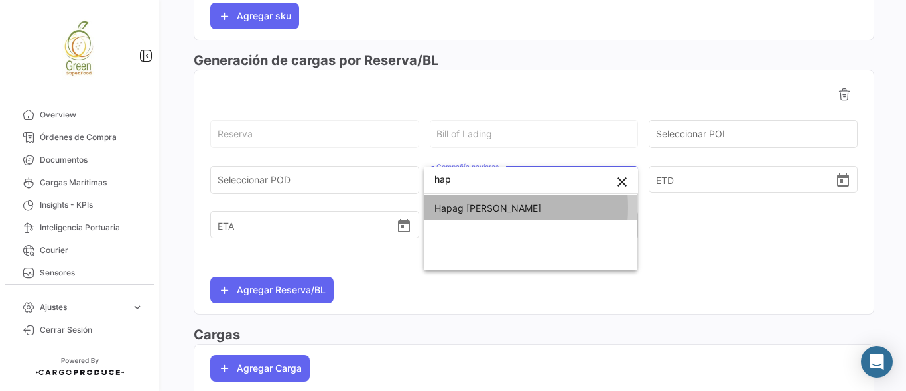
click at [470, 208] on span "Hapag [PERSON_NAME]" at bounding box center [488, 207] width 107 height 11
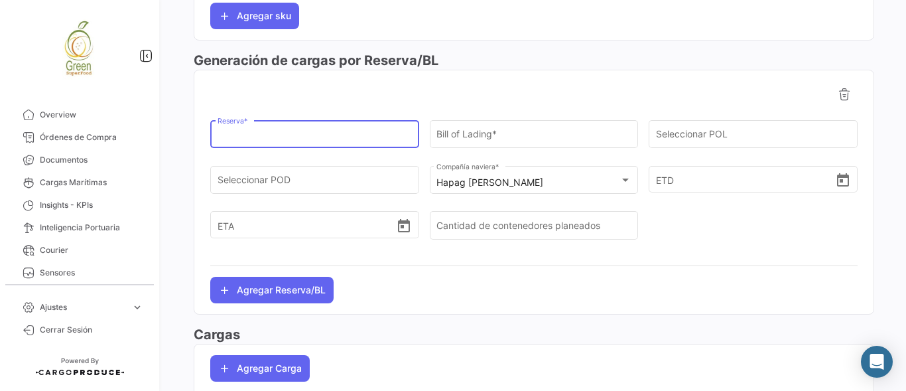
click at [261, 135] on input "Reserva *" at bounding box center [315, 136] width 195 height 11
click at [472, 136] on input "Bill of Lading *" at bounding box center [533, 136] width 195 height 11
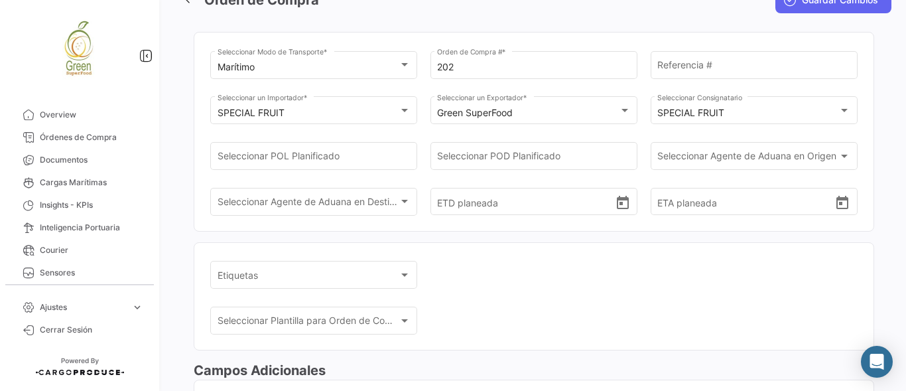
scroll to position [0, 0]
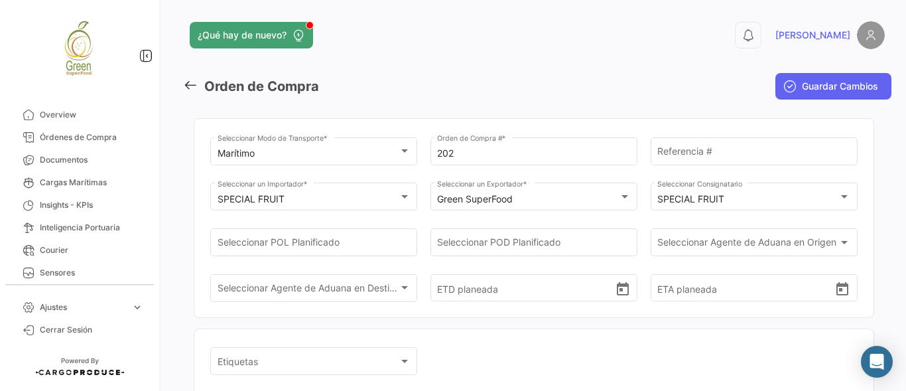
click at [655, 55] on app-header "¿Qué hay de nuevo? 0 [PERSON_NAME]" at bounding box center [534, 43] width 702 height 44
click at [193, 87] on icon at bounding box center [190, 85] width 15 height 15
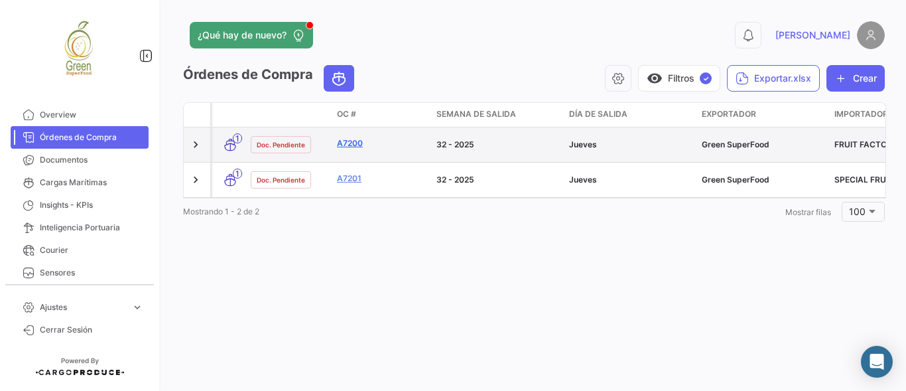
click at [352, 140] on link "A7200" at bounding box center [381, 143] width 89 height 12
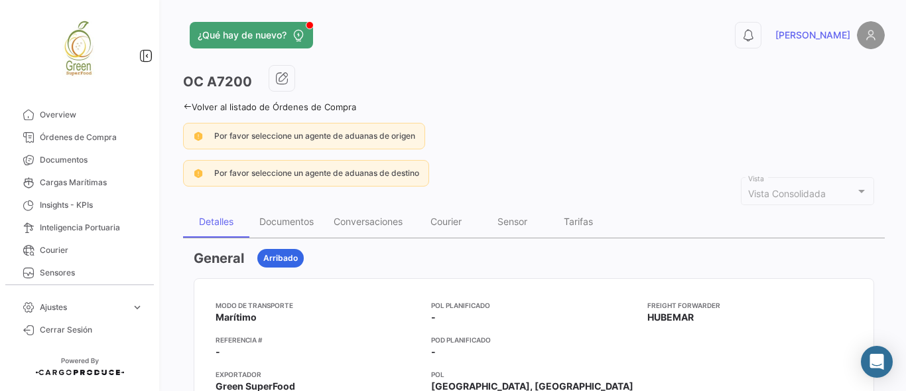
scroll to position [44, 0]
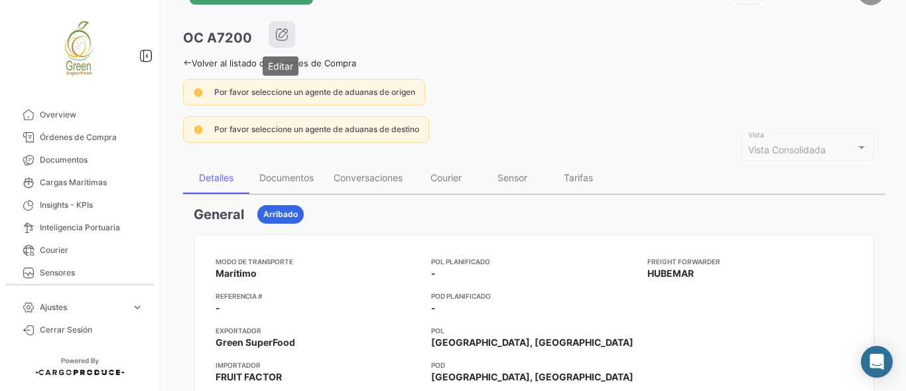
click at [281, 33] on icon "button" at bounding box center [281, 34] width 13 height 13
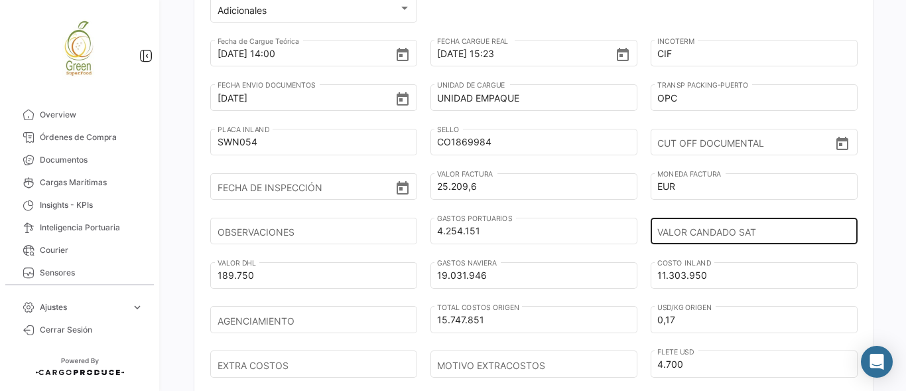
scroll to position [529, 0]
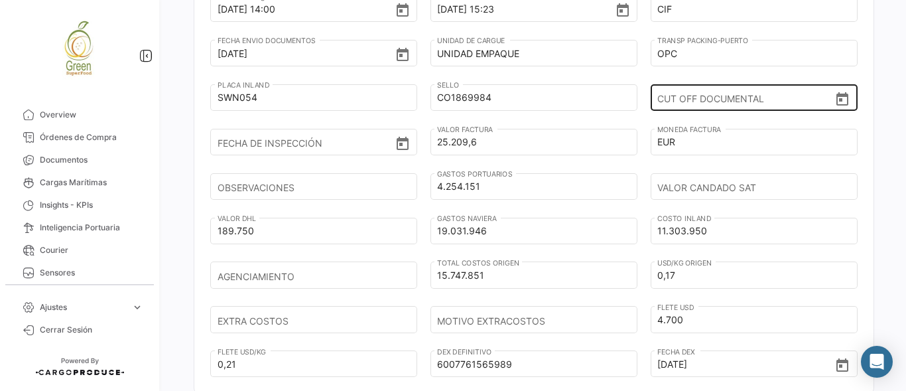
click at [838, 98] on icon "Open calendar" at bounding box center [843, 100] width 16 height 16
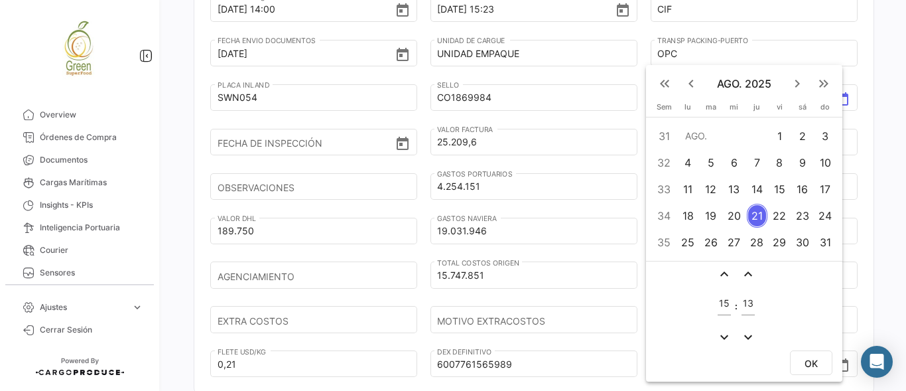
click at [763, 156] on div "7" at bounding box center [757, 163] width 21 height 24
click at [809, 368] on span "OK" at bounding box center [811, 363] width 13 height 11
type input "[DATE] 15:13"
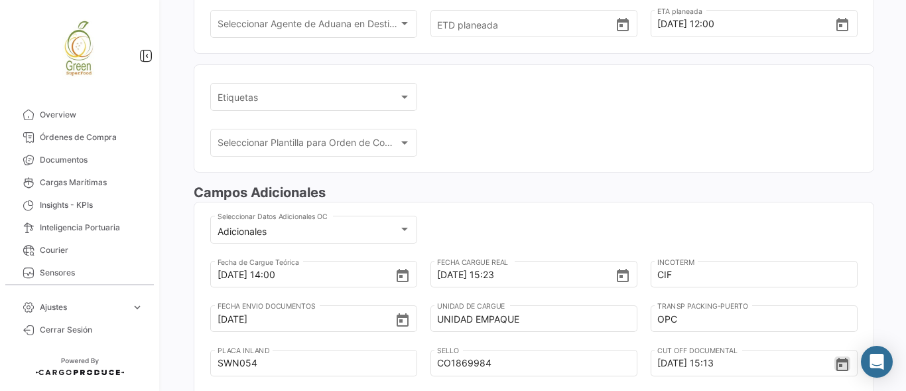
scroll to position [42, 0]
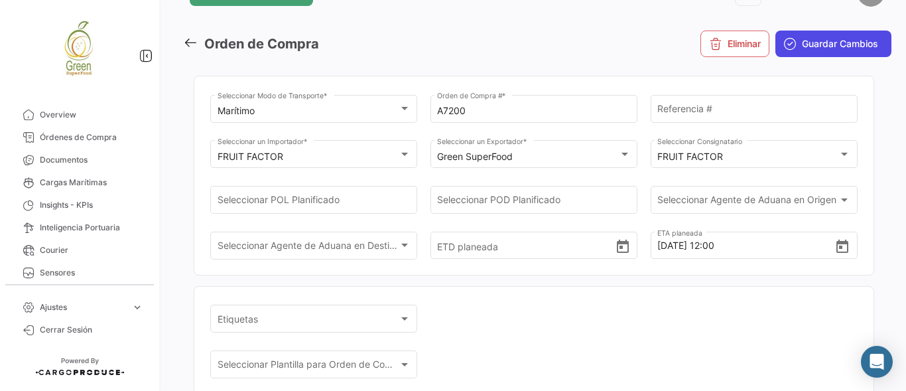
click at [839, 33] on button "Guardar Cambios" at bounding box center [833, 44] width 116 height 27
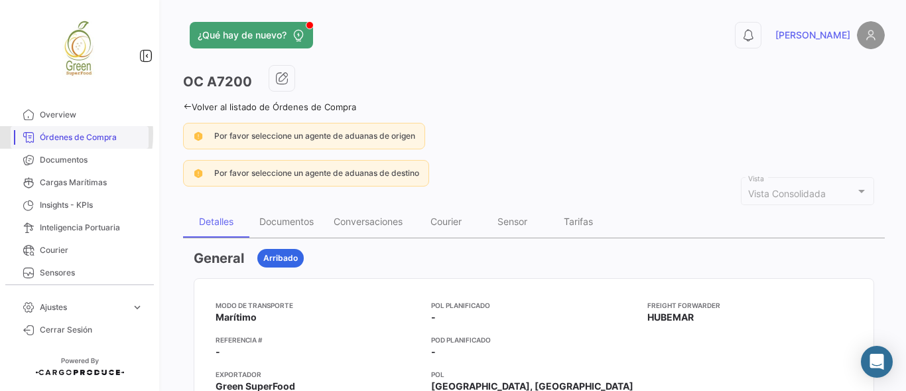
click at [44, 134] on span "Órdenes de Compra" at bounding box center [91, 137] width 103 height 12
